Goal: Contribute content: Add original content to the website for others to see

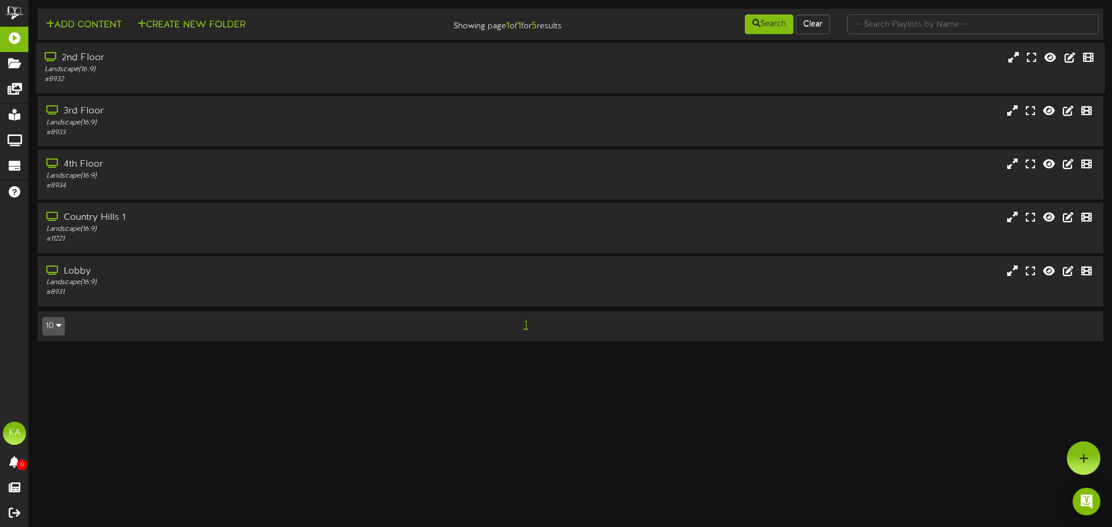
click at [382, 78] on div "# 8932" at bounding box center [259, 80] width 428 height 10
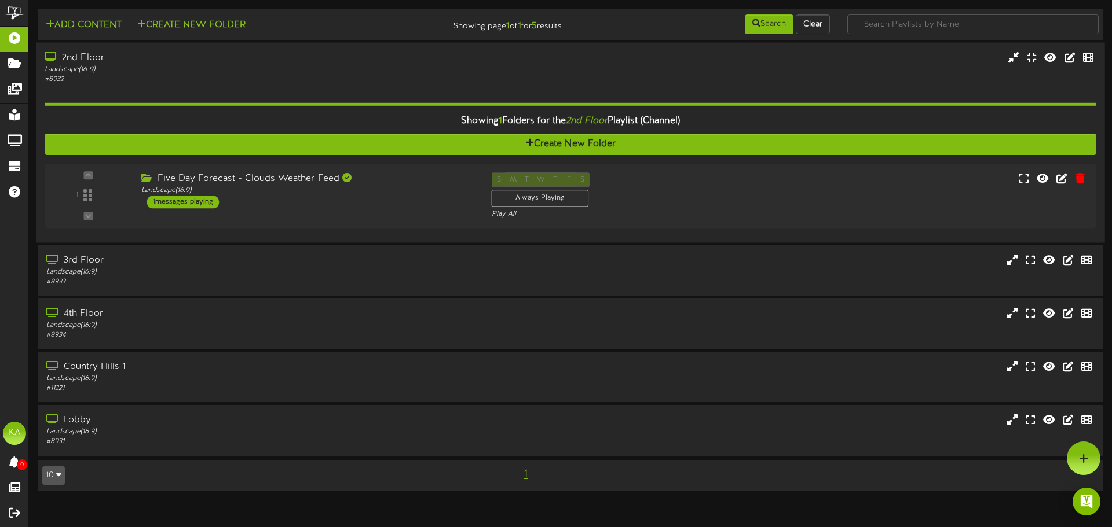
click at [361, 78] on div "# 8932" at bounding box center [259, 80] width 428 height 10
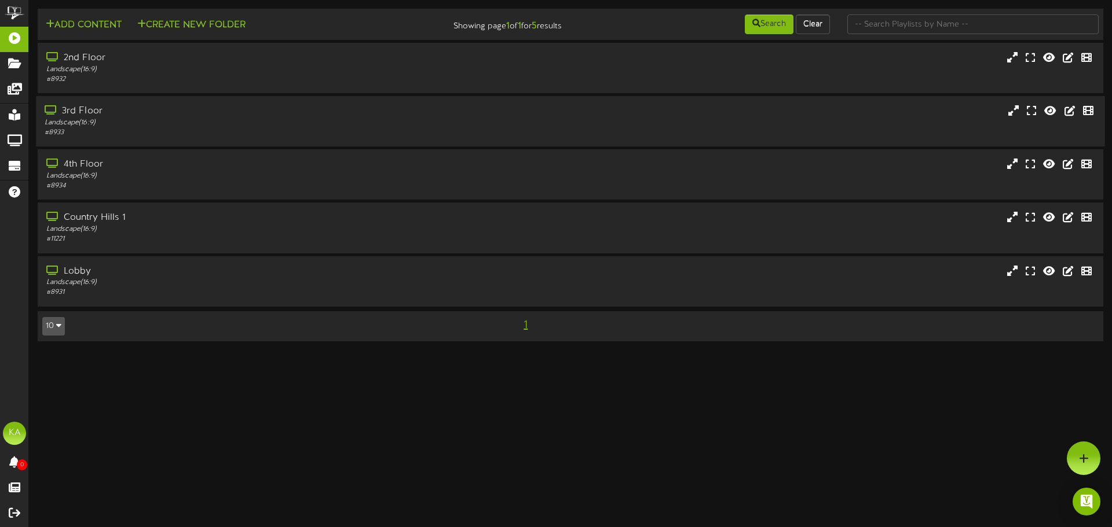
click at [340, 125] on div "Landscape ( 16:9 )" at bounding box center [259, 123] width 428 height 10
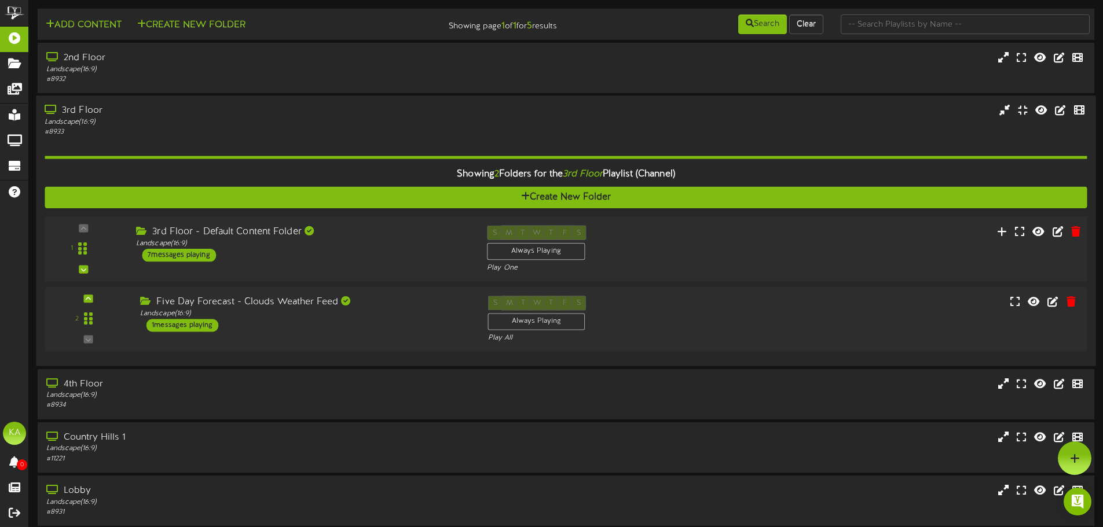
click at [400, 243] on div "Landscape ( 16:9 )" at bounding box center [302, 244] width 333 height 10
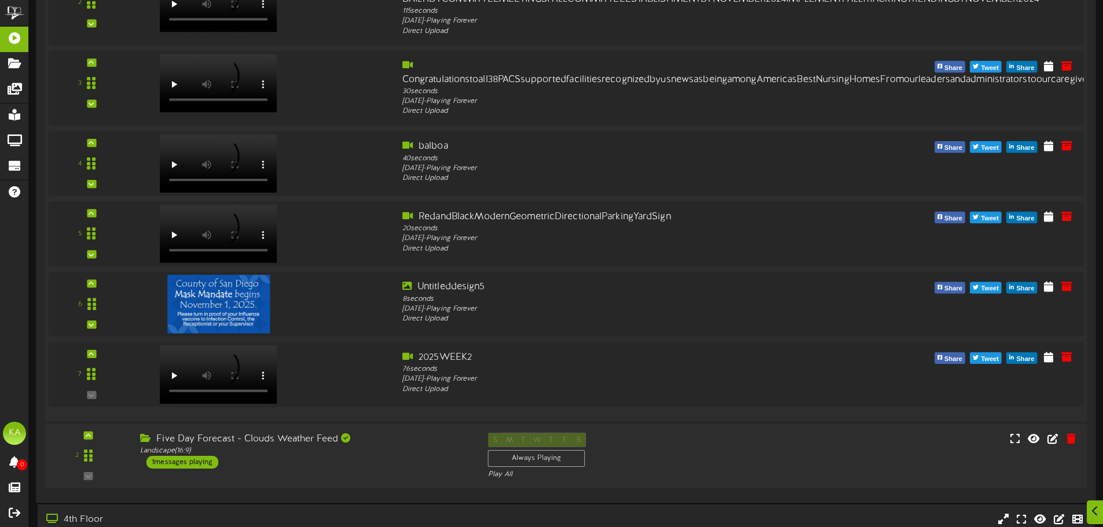
scroll to position [463, 0]
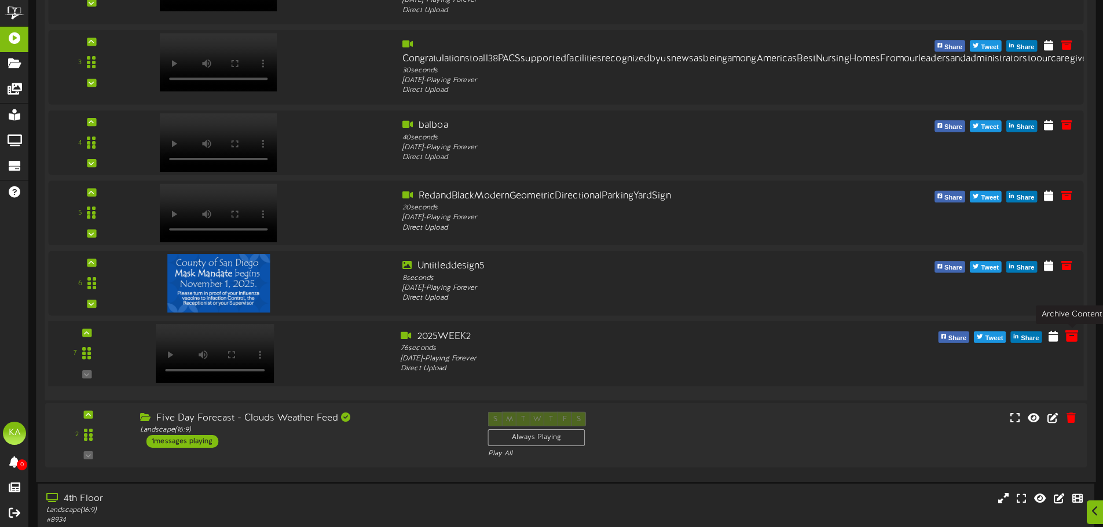
click at [1072, 337] on icon at bounding box center [1071, 335] width 13 height 13
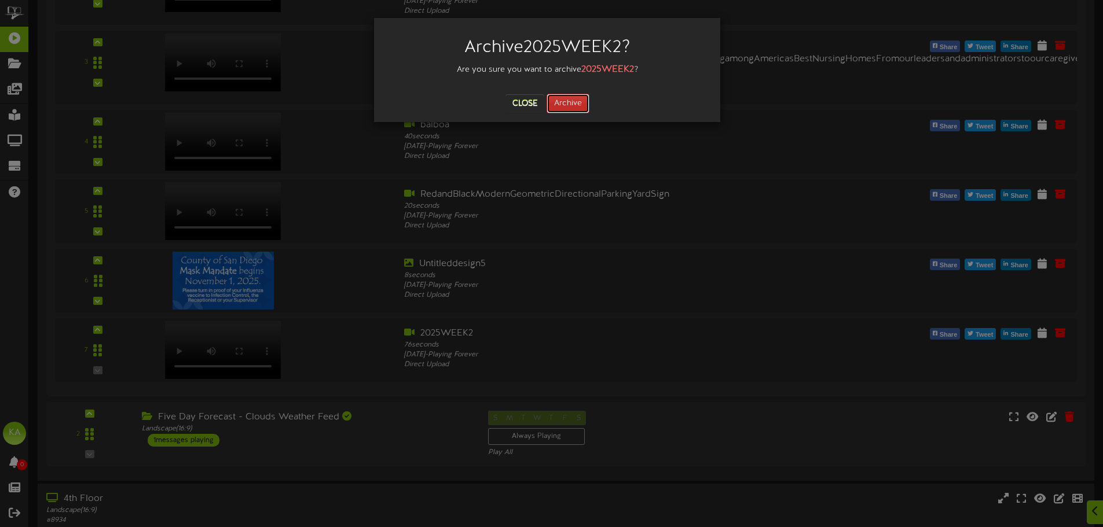
click at [564, 105] on button "Archive" at bounding box center [568, 104] width 43 height 20
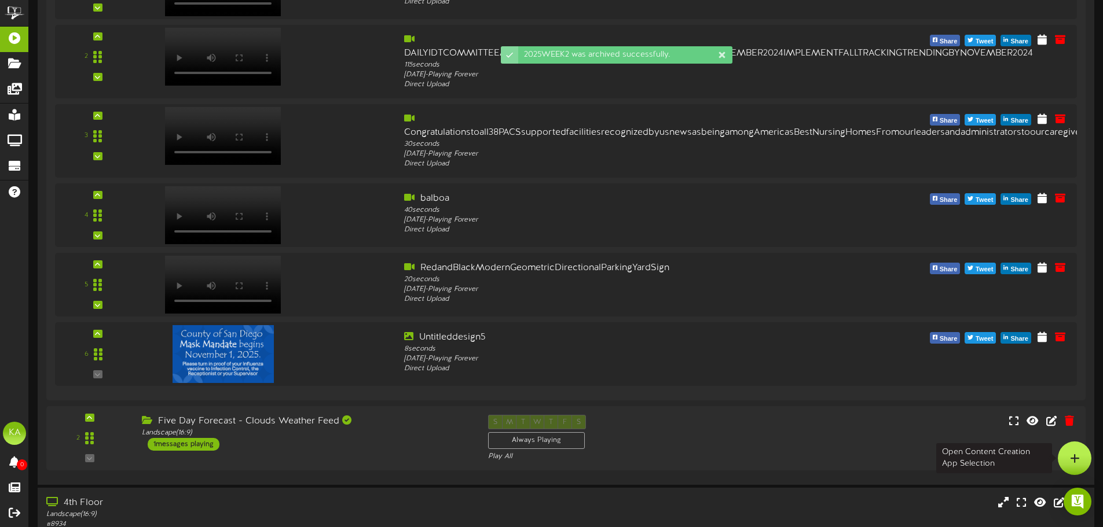
click at [1090, 457] on div at bounding box center [1075, 459] width 34 height 34
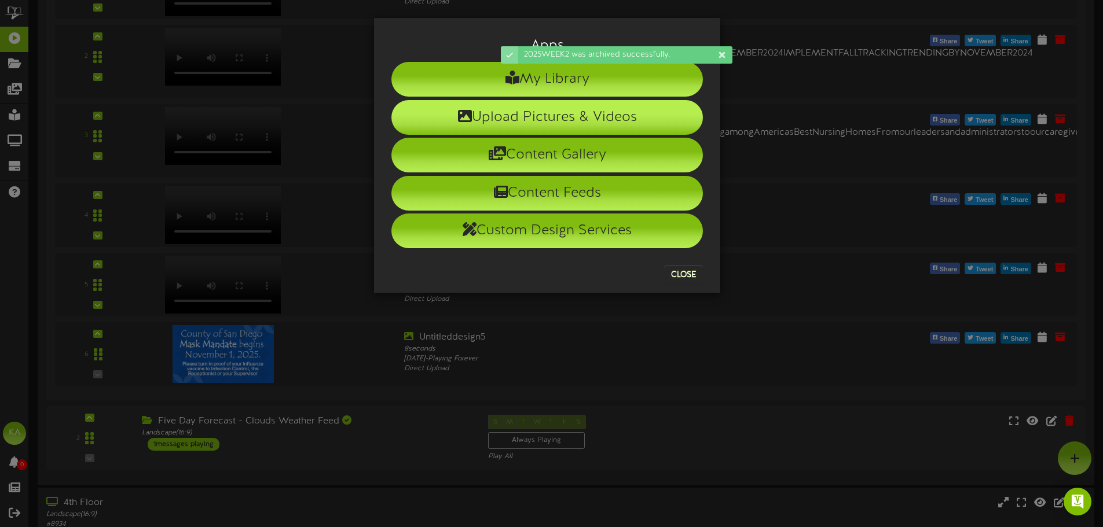
click at [647, 122] on li "Upload Pictures & Videos" at bounding box center [546, 117] width 311 height 35
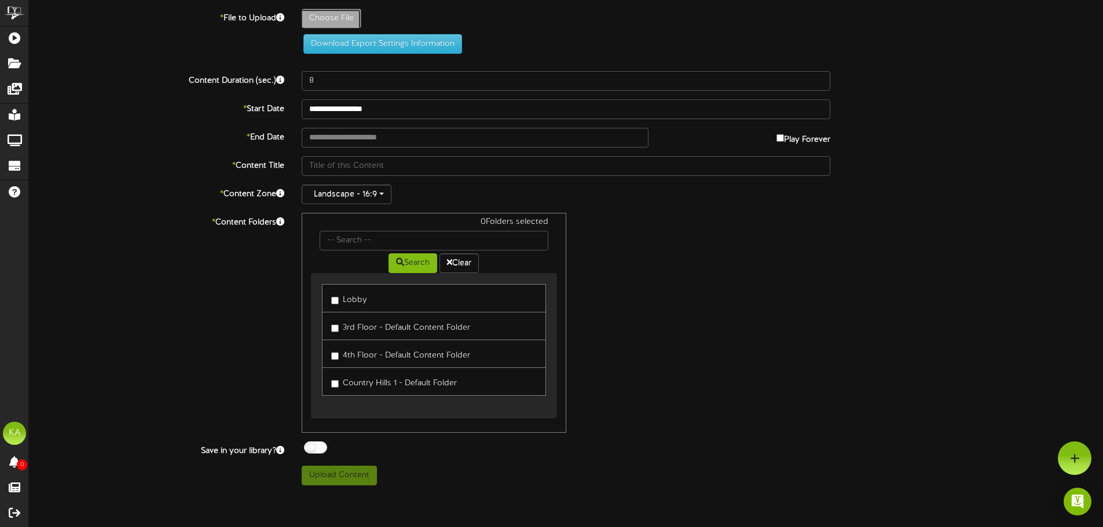
type input "**********"
type input "2025WEEK21"
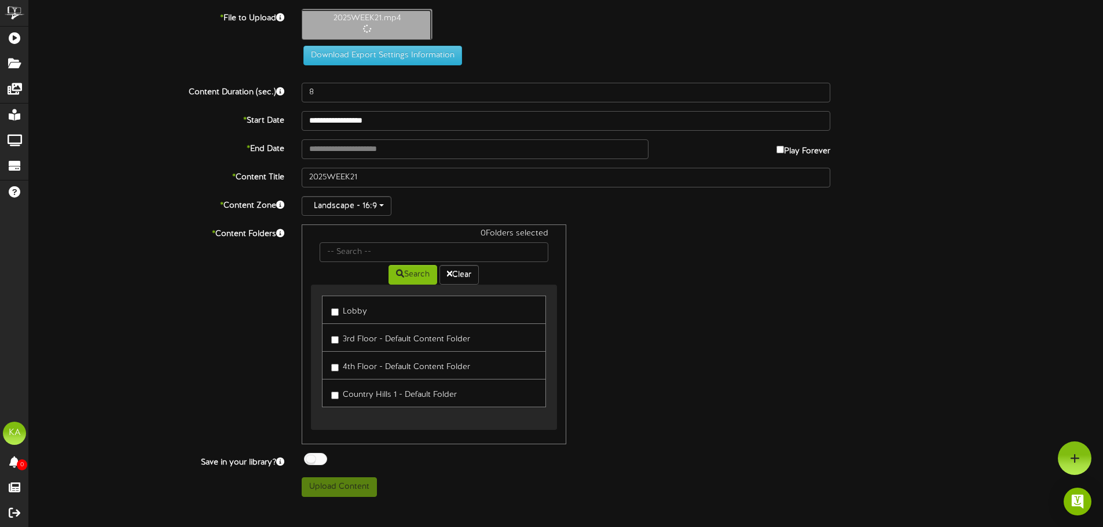
type input "76"
click at [357, 315] on label "Lobby" at bounding box center [349, 310] width 36 height 16
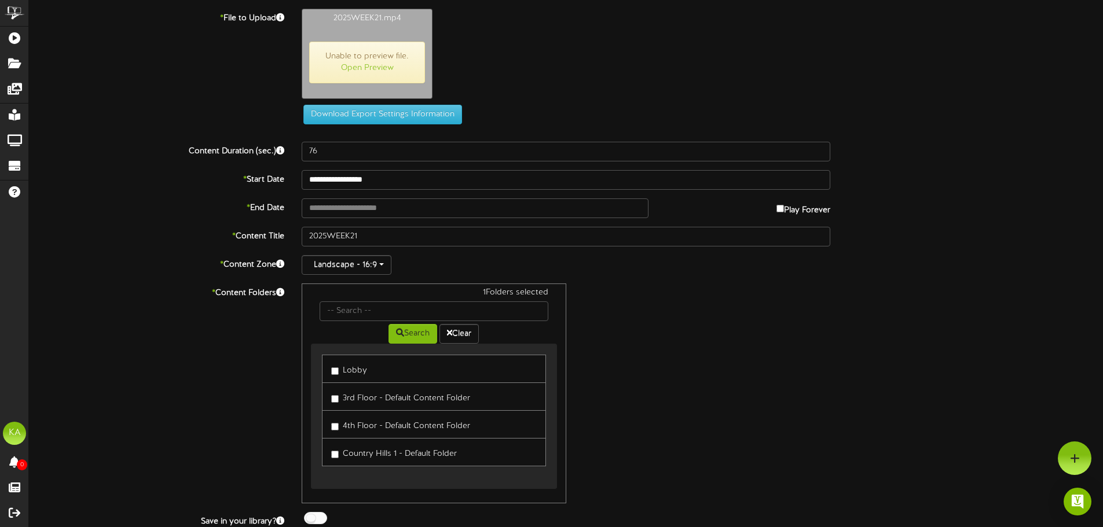
click at [424, 401] on label "3rd Floor - Default Content Folder" at bounding box center [400, 397] width 139 height 16
click at [414, 426] on label "4th Floor - Default Content Folder" at bounding box center [400, 425] width 139 height 16
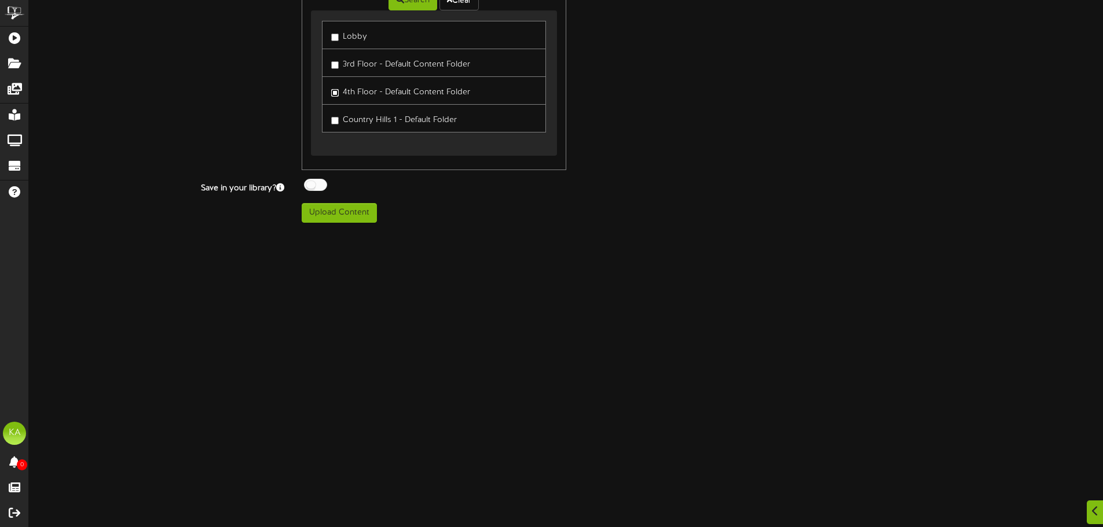
scroll to position [336, 0]
click at [347, 201] on button "Upload Content" at bounding box center [339, 211] width 75 height 20
type input "**********"
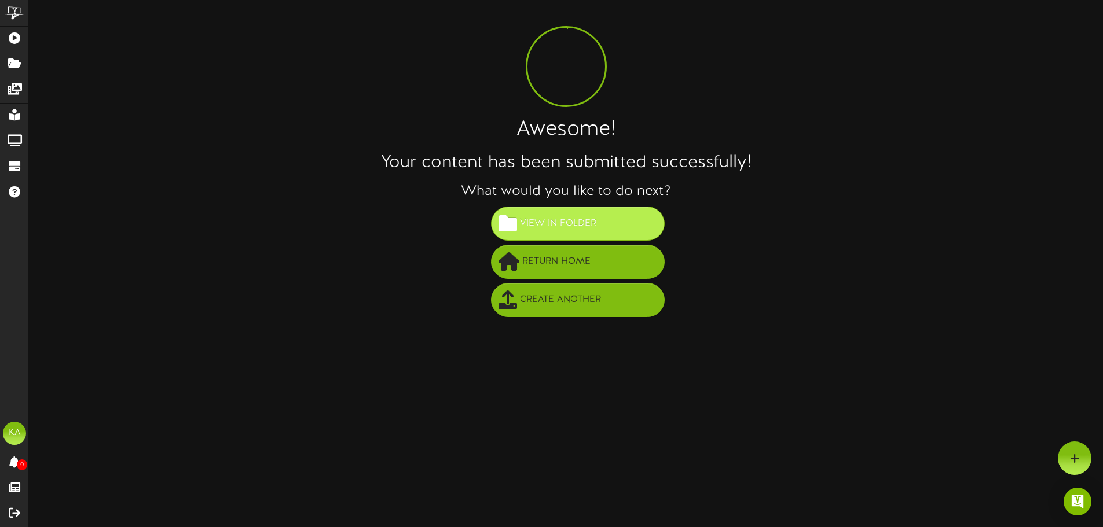
scroll to position [0, 0]
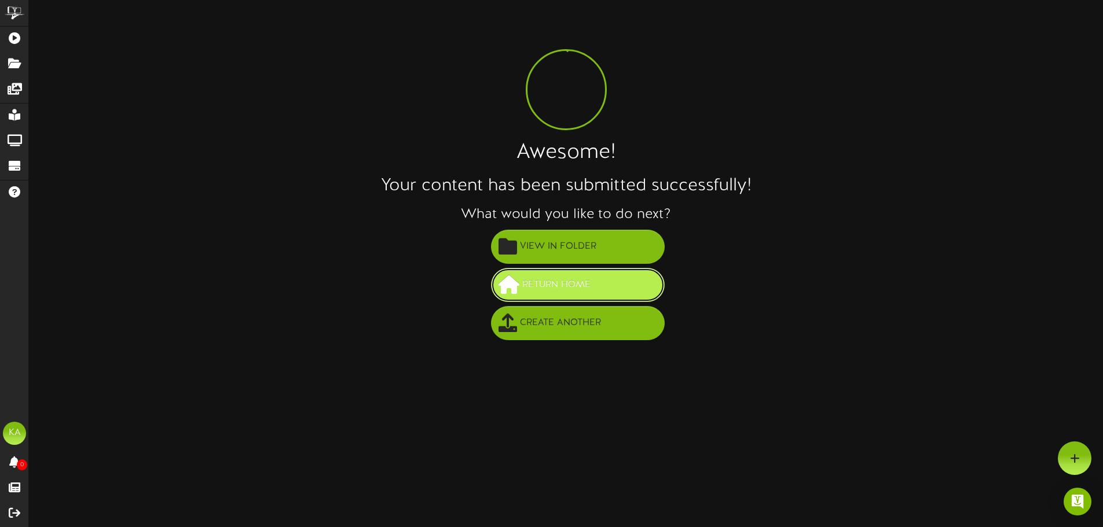
click at [581, 298] on button "Return Home" at bounding box center [578, 285] width 174 height 34
